Goal: Transaction & Acquisition: Purchase product/service

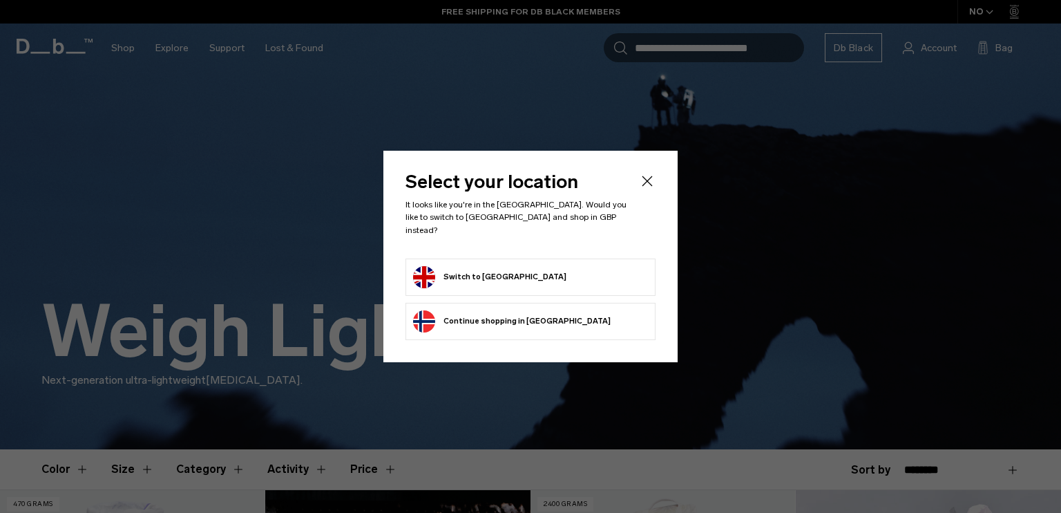
click at [528, 272] on button "Switch to [GEOGRAPHIC_DATA]" at bounding box center [489, 277] width 153 height 22
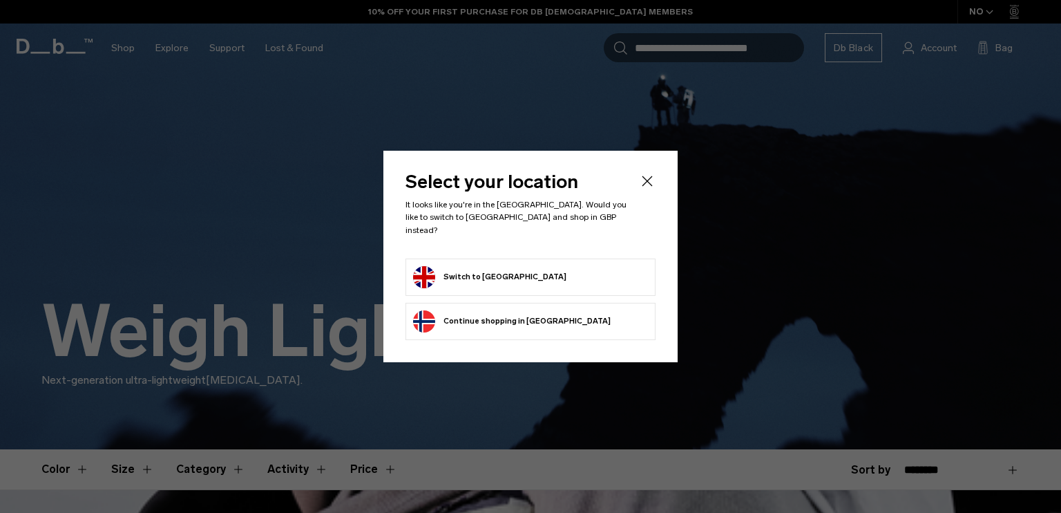
click at [506, 273] on button "Switch to [GEOGRAPHIC_DATA]" at bounding box center [489, 277] width 153 height 22
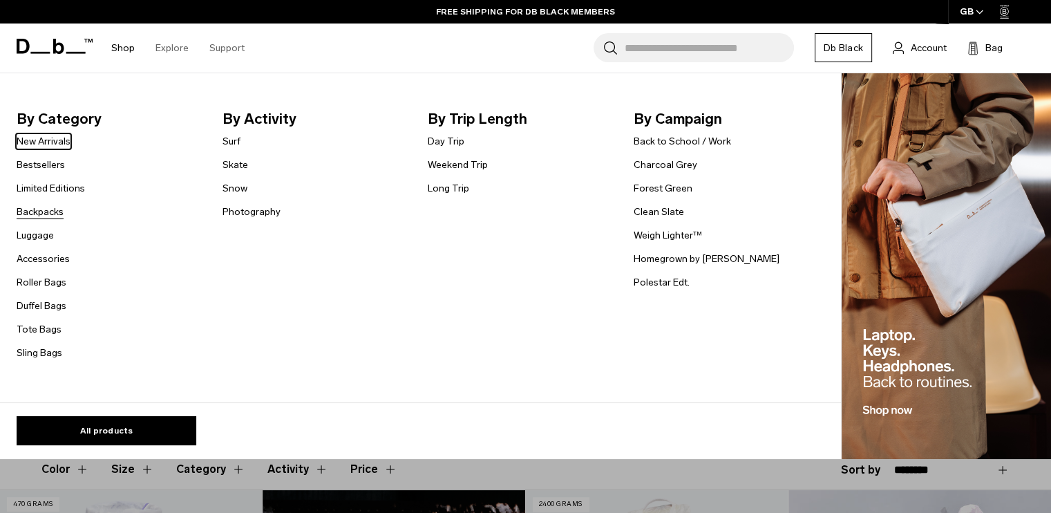
click at [55, 215] on link "Backpacks" at bounding box center [40, 212] width 47 height 15
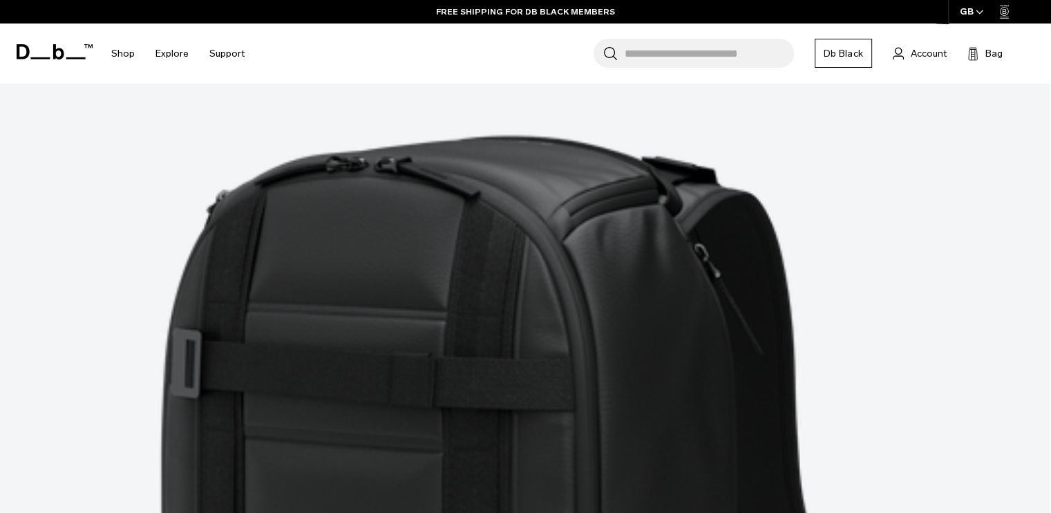
scroll to position [4201, 0]
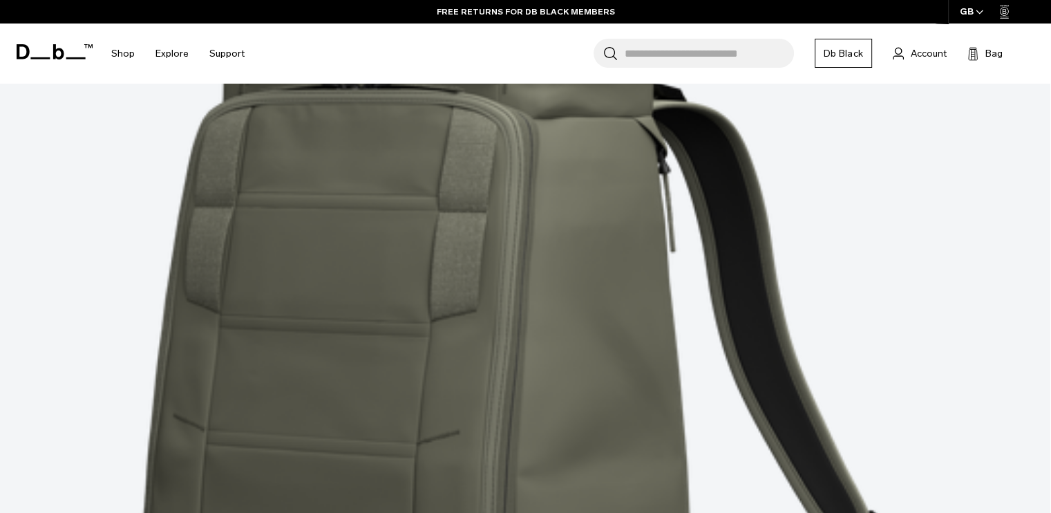
scroll to position [8148, 0]
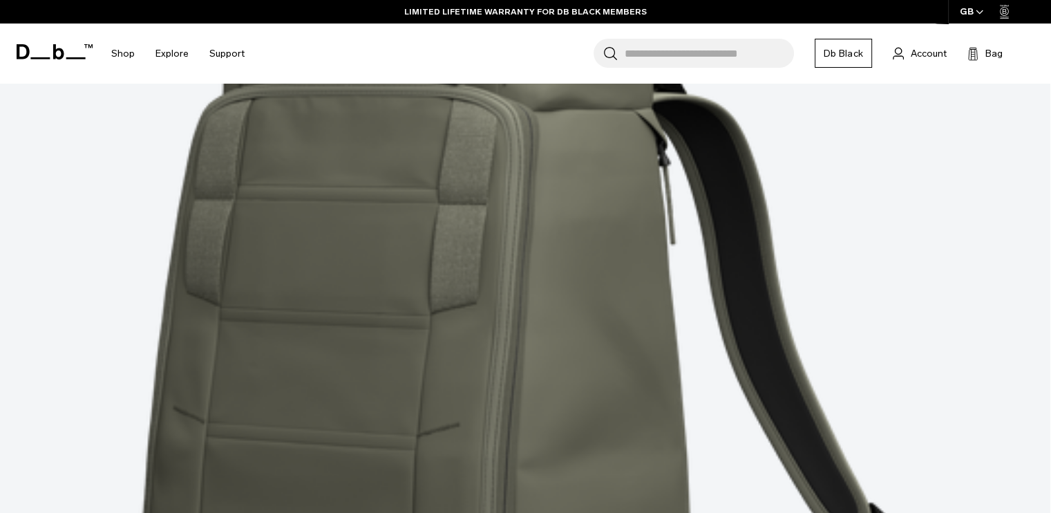
drag, startPoint x: 522, startPoint y: 242, endPoint x: 515, endPoint y: 243, distance: 6.9
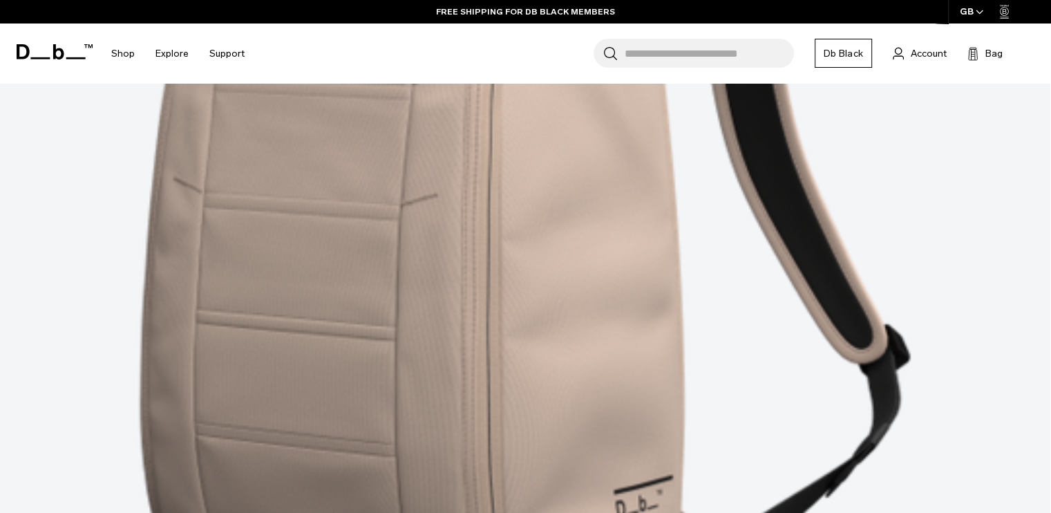
scroll to position [12193, 0]
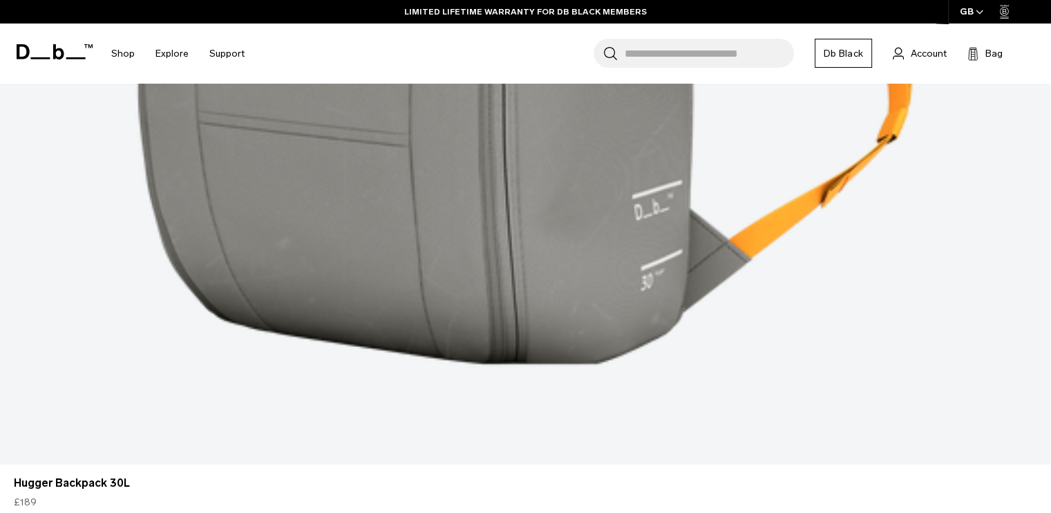
scroll to position [15087, 0]
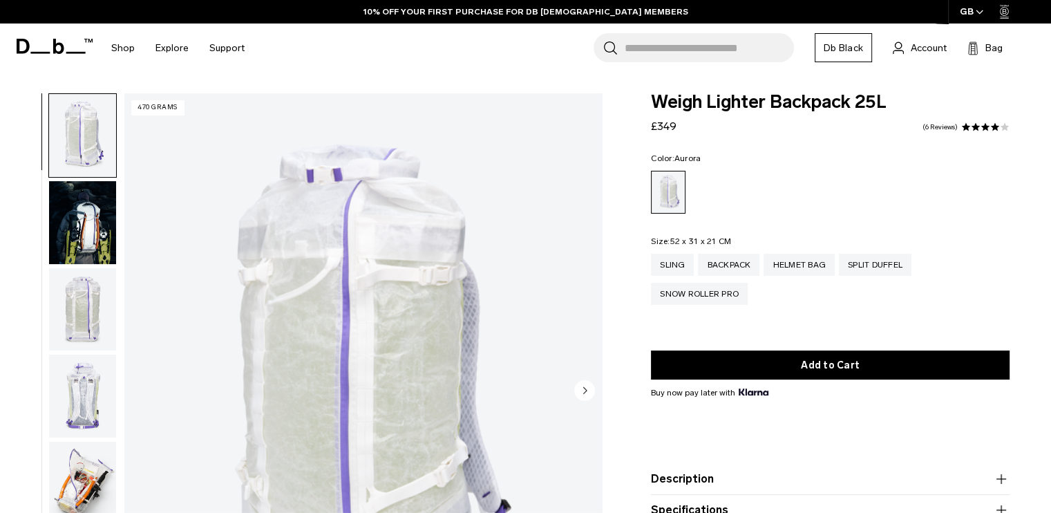
drag, startPoint x: 99, startPoint y: 238, endPoint x: 88, endPoint y: 229, distance: 14.2
click at [88, 229] on img "button" at bounding box center [82, 222] width 67 height 83
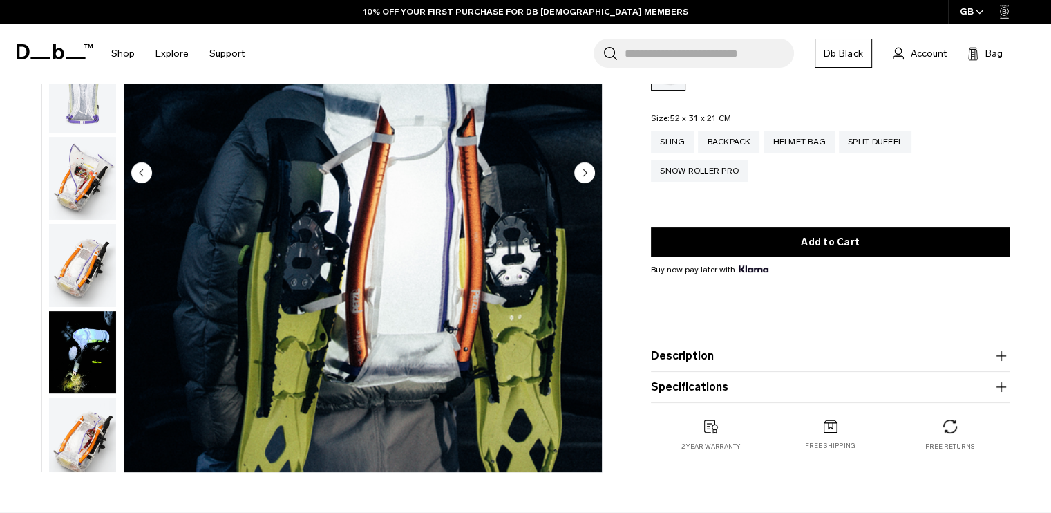
scroll to position [221, 0]
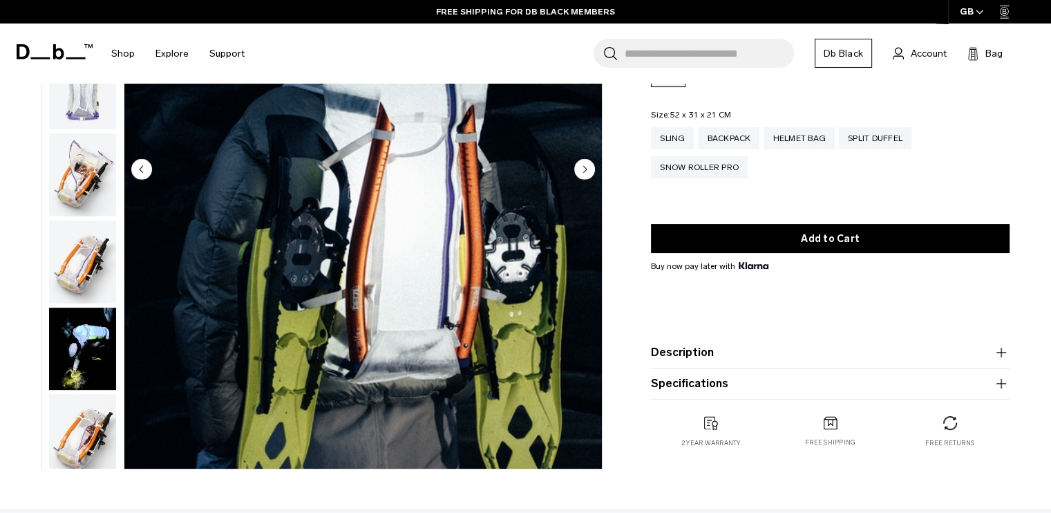
click at [90, 187] on img "button" at bounding box center [82, 174] width 67 height 83
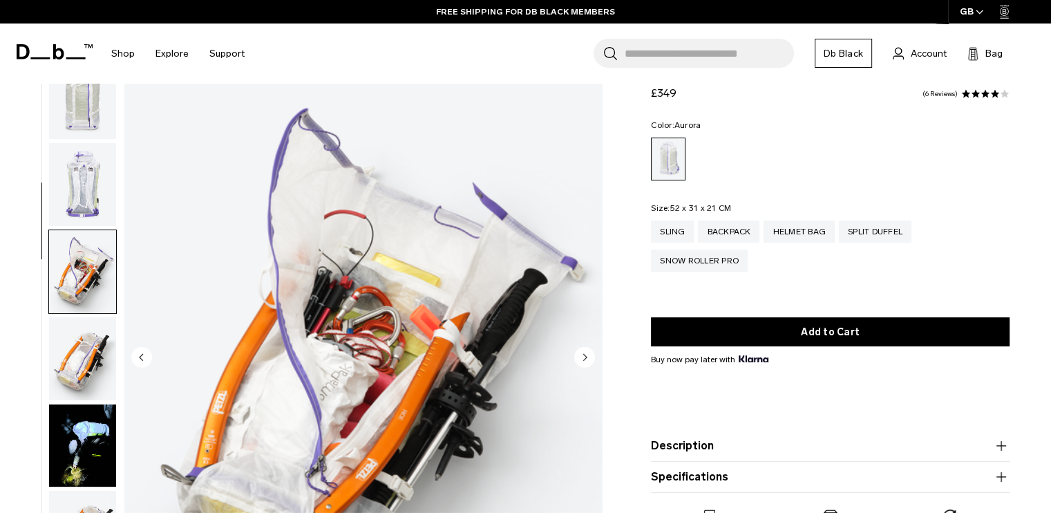
scroll to position [30, 0]
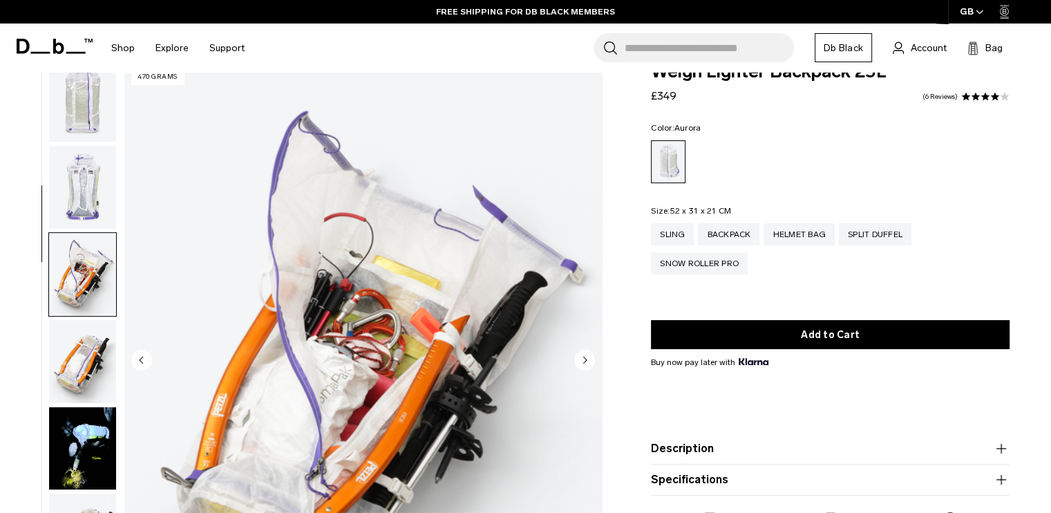
click at [86, 372] on img "button" at bounding box center [82, 361] width 67 height 83
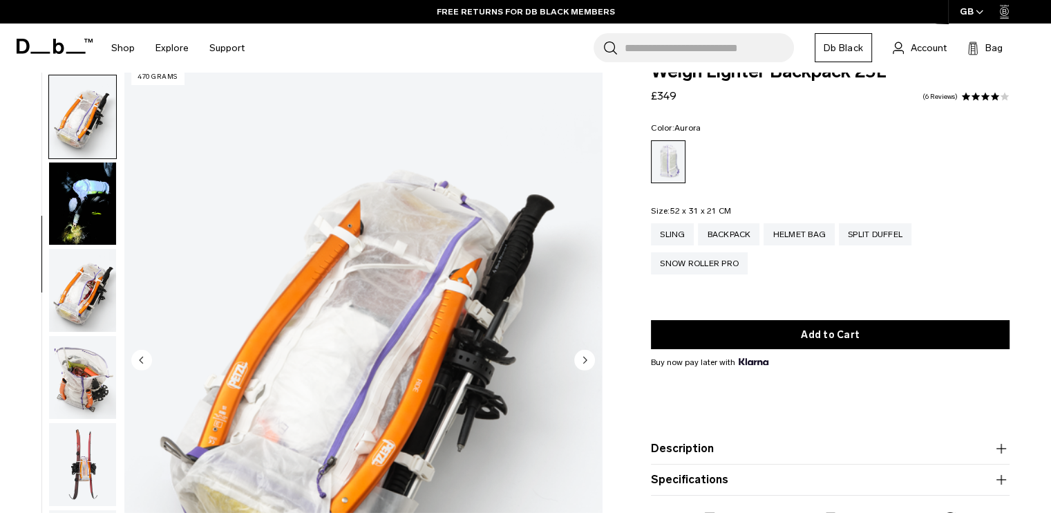
scroll to position [434, 0]
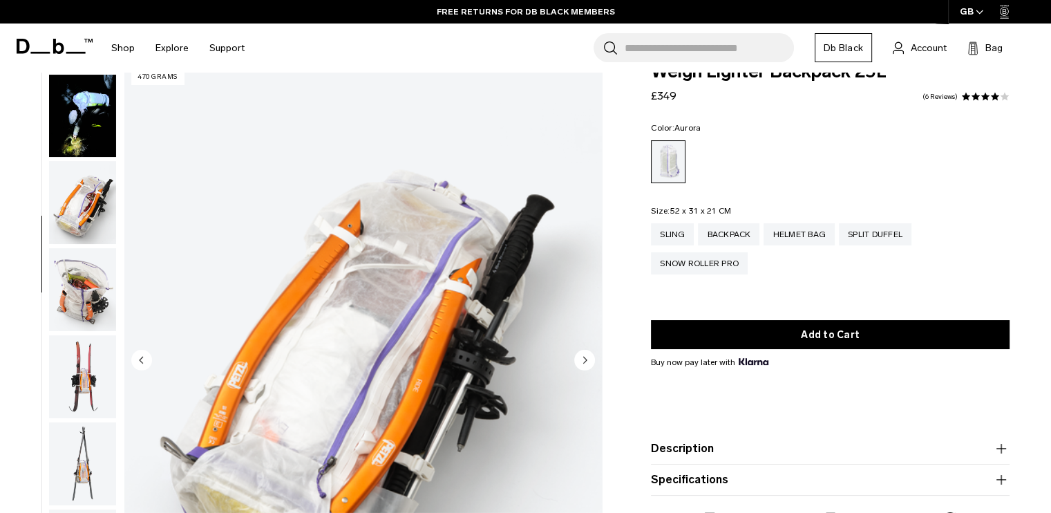
click at [86, 375] on img "button" at bounding box center [82, 376] width 67 height 83
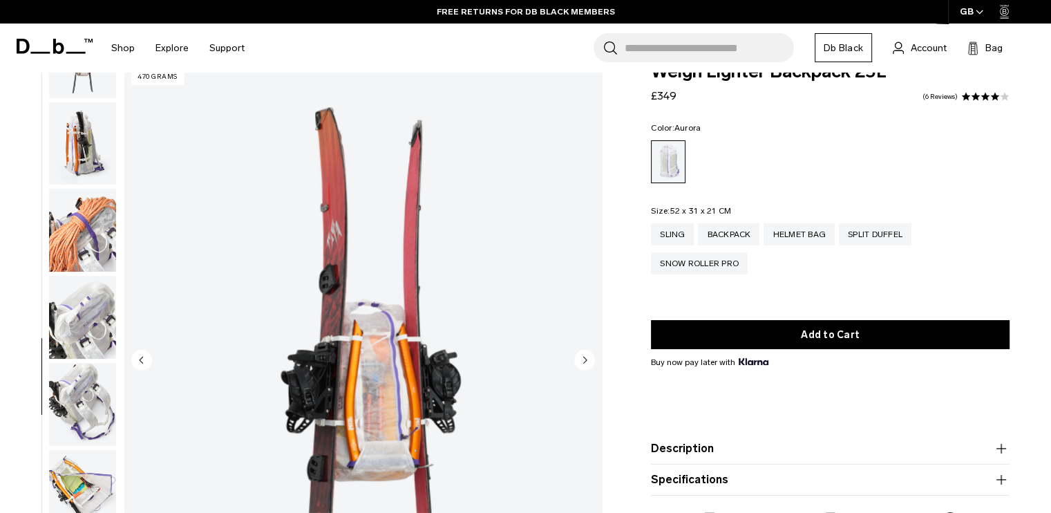
scroll to position [920, 0]
click at [89, 396] on img "button" at bounding box center [82, 402] width 67 height 83
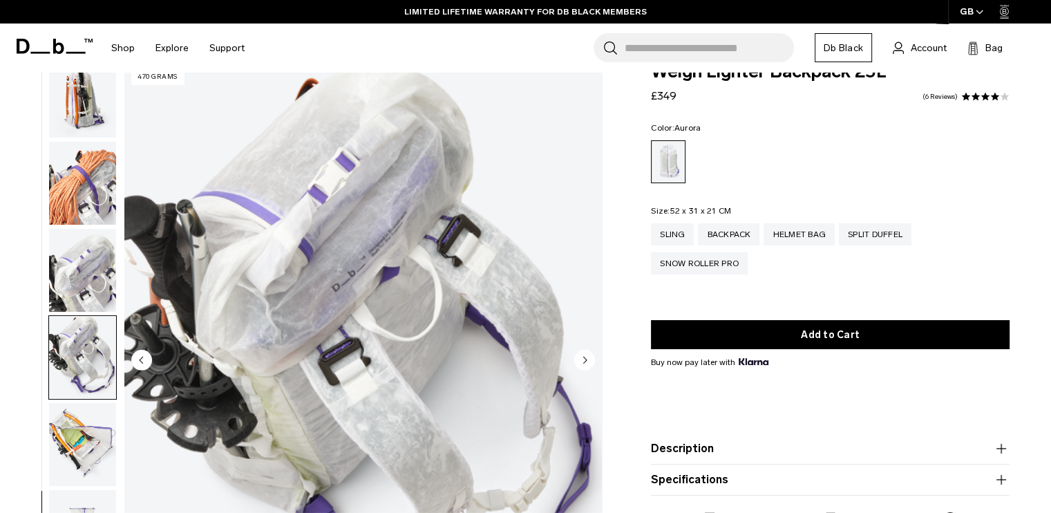
scroll to position [966, 0]
click at [73, 441] on img "button" at bounding box center [82, 443] width 67 height 83
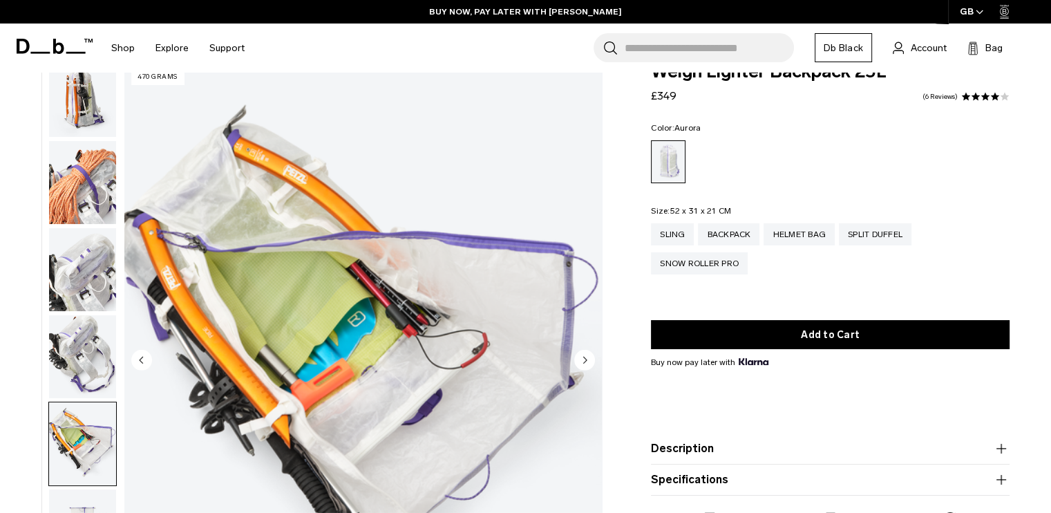
drag, startPoint x: 585, startPoint y: 353, endPoint x: 957, endPoint y: 289, distance: 377.2
click at [957, 289] on div "Sling Backpack Helmet Bag Split Duffel Snow Roller Pro" at bounding box center [830, 258] width 359 height 71
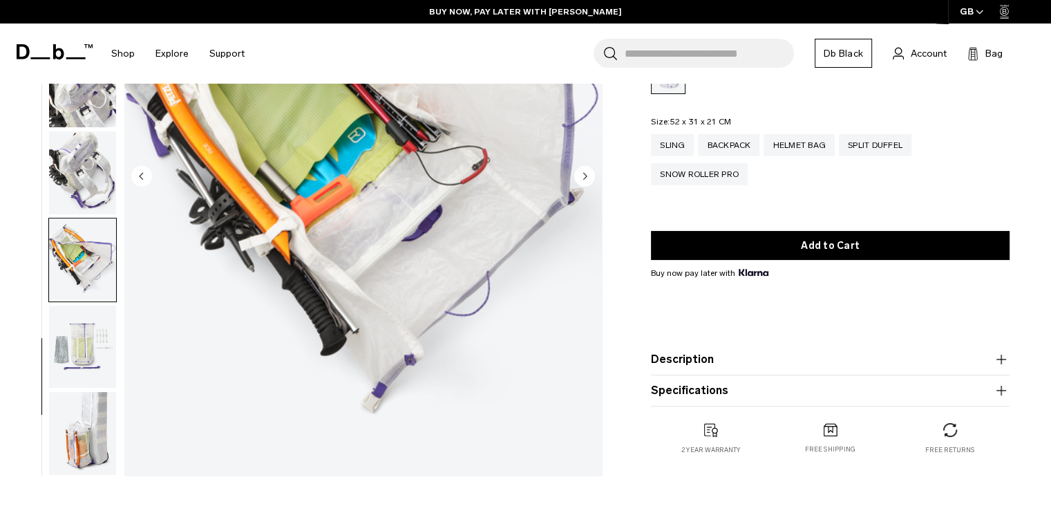
scroll to position [215, 0]
